Goal: Information Seeking & Learning: Learn about a topic

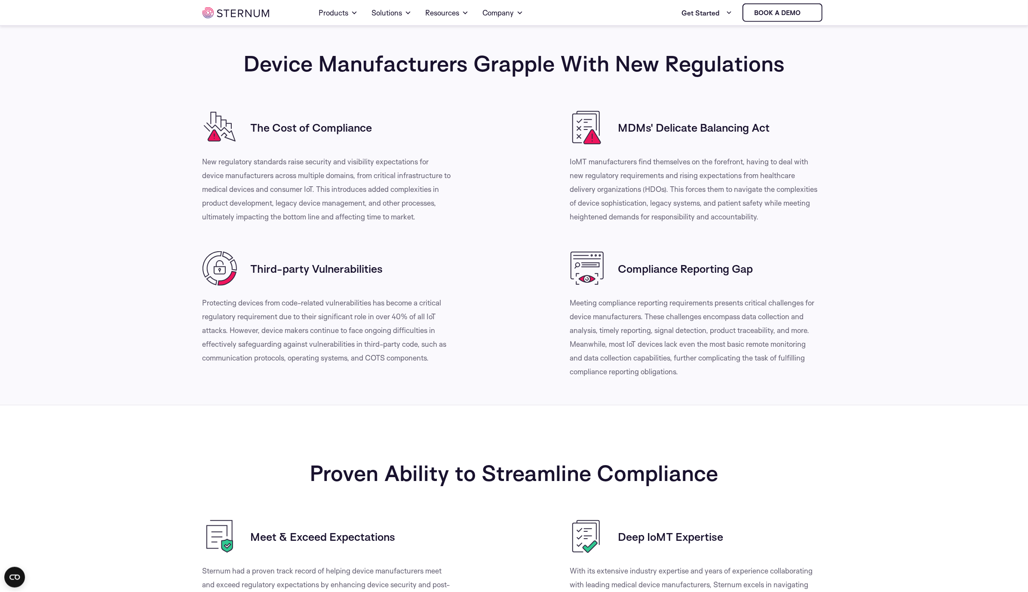
scroll to position [308, 0]
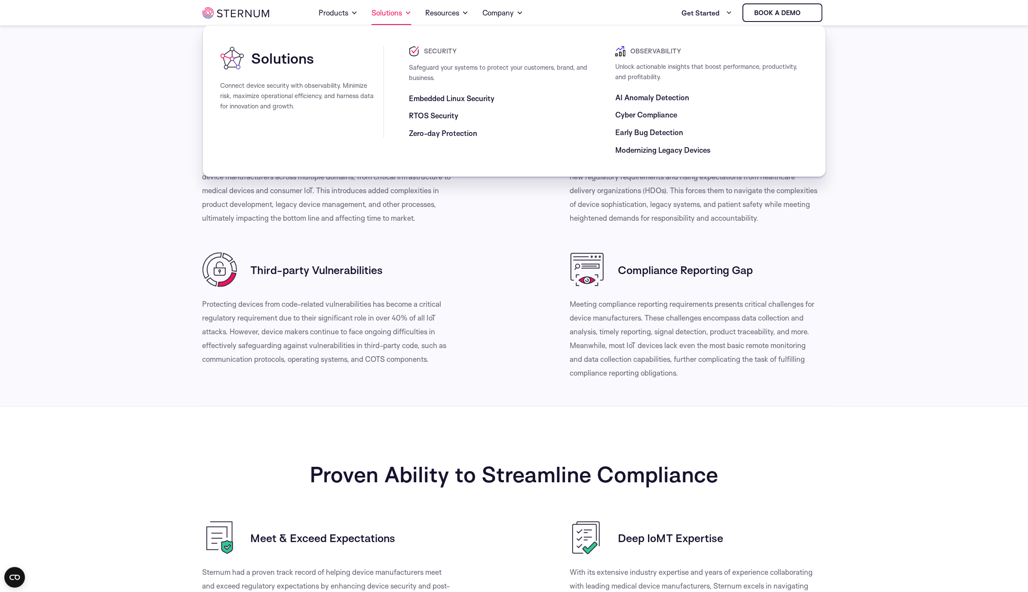
click at [377, 12] on link "Solutions" at bounding box center [391, 13] width 40 height 24
click at [423, 113] on span "RTOS Security" at bounding box center [433, 115] width 49 height 10
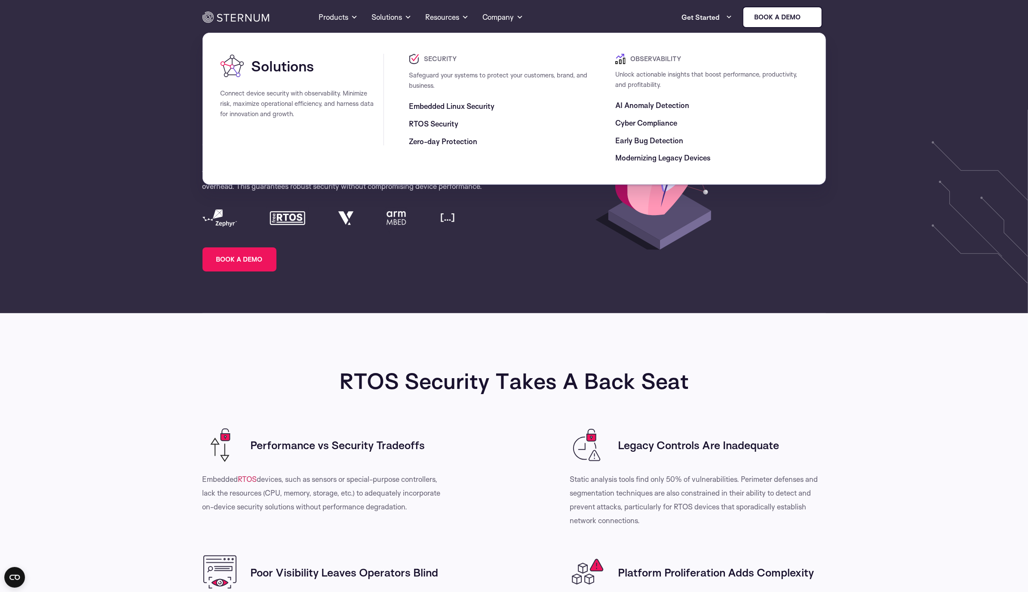
click at [459, 104] on span "Embedded Linux Security" at bounding box center [452, 106] width 86 height 10
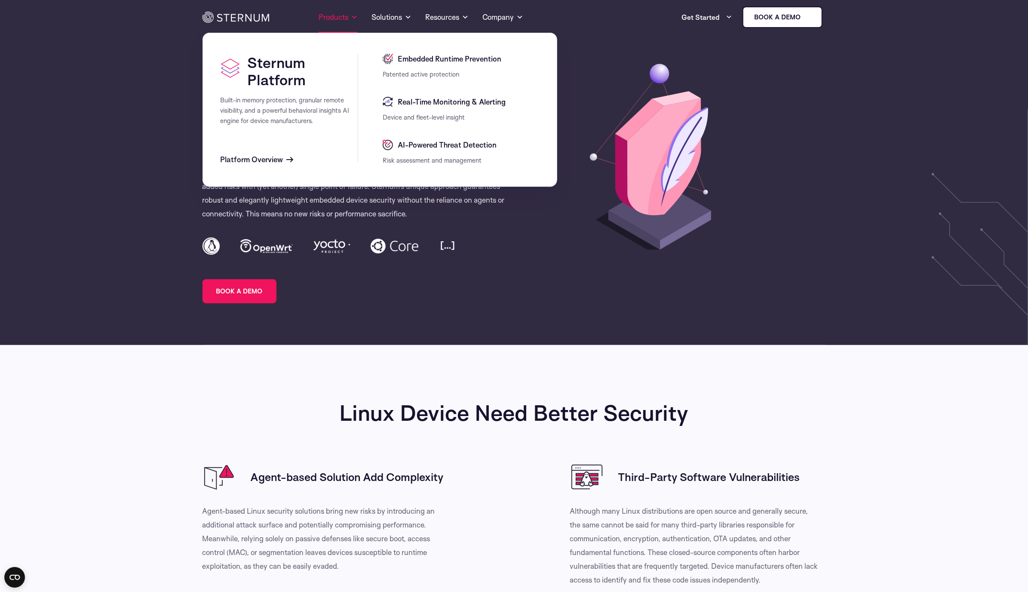
click at [334, 13] on link "Products" at bounding box center [338, 17] width 39 height 31
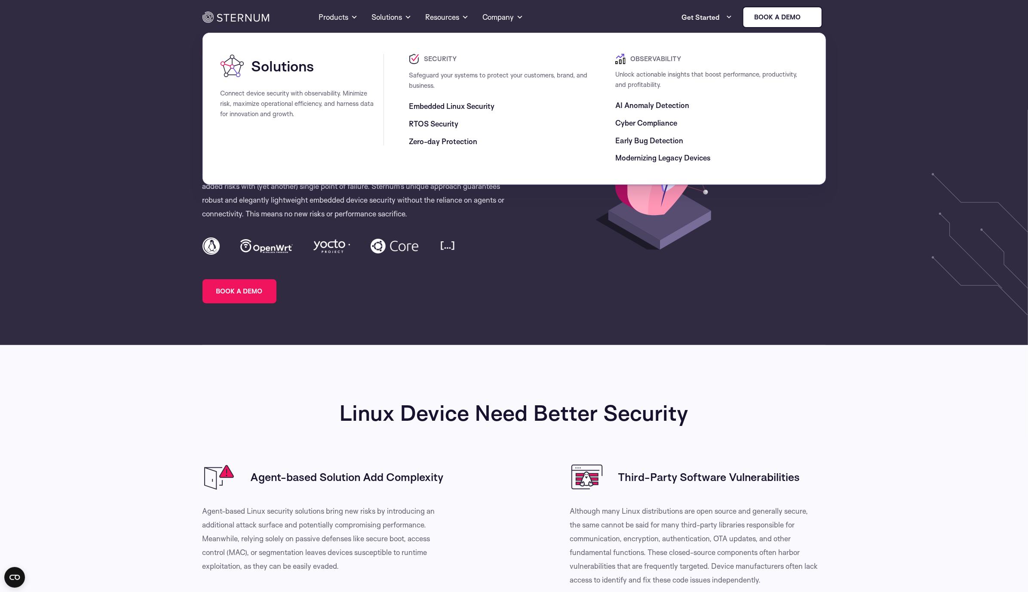
click at [627, 122] on span "Cyber Compliance" at bounding box center [646, 123] width 62 height 10
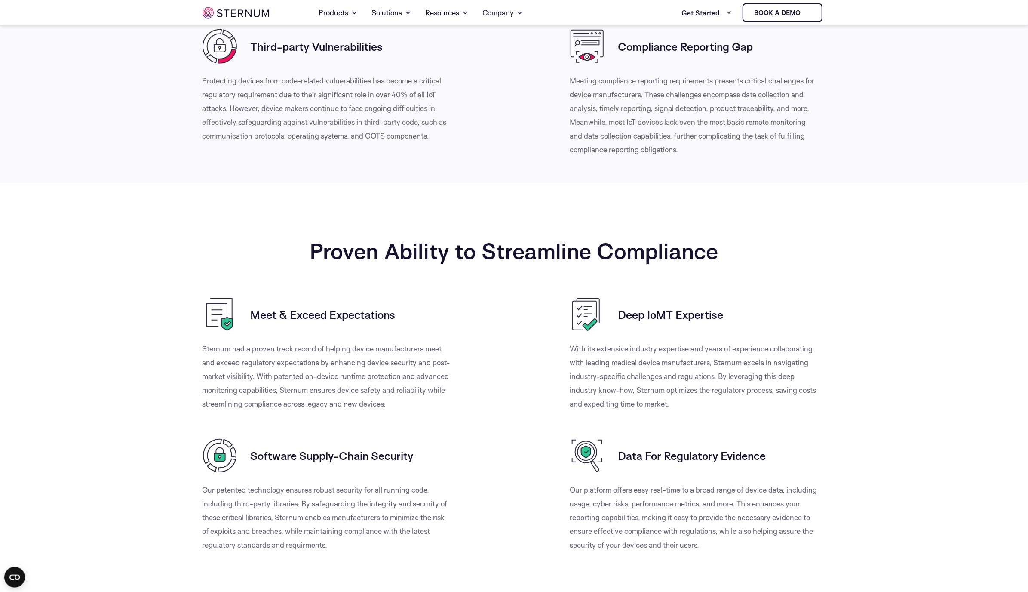
scroll to position [531, 0]
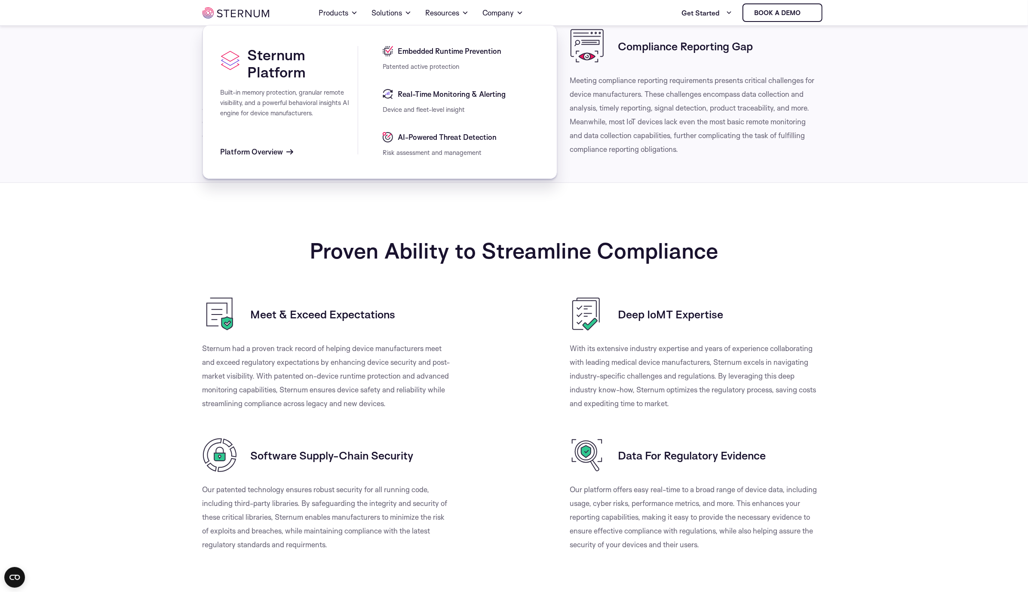
click at [423, 51] on span "Embedded Runtime Prevention" at bounding box center [449, 51] width 106 height 10
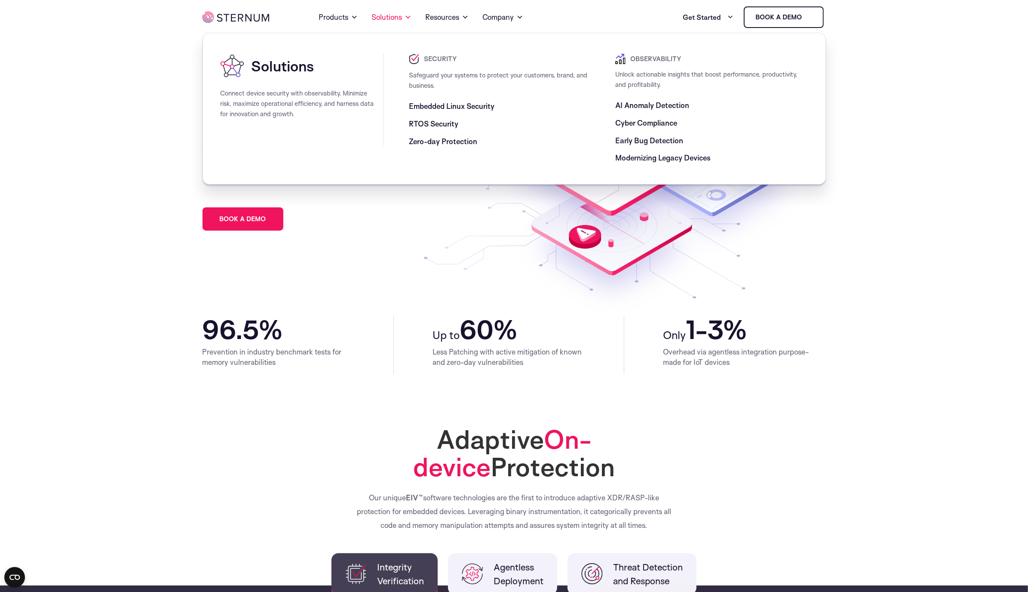
click at [637, 109] on span "AI Anomaly Detection" at bounding box center [652, 105] width 74 height 10
